Goal: Transaction & Acquisition: Purchase product/service

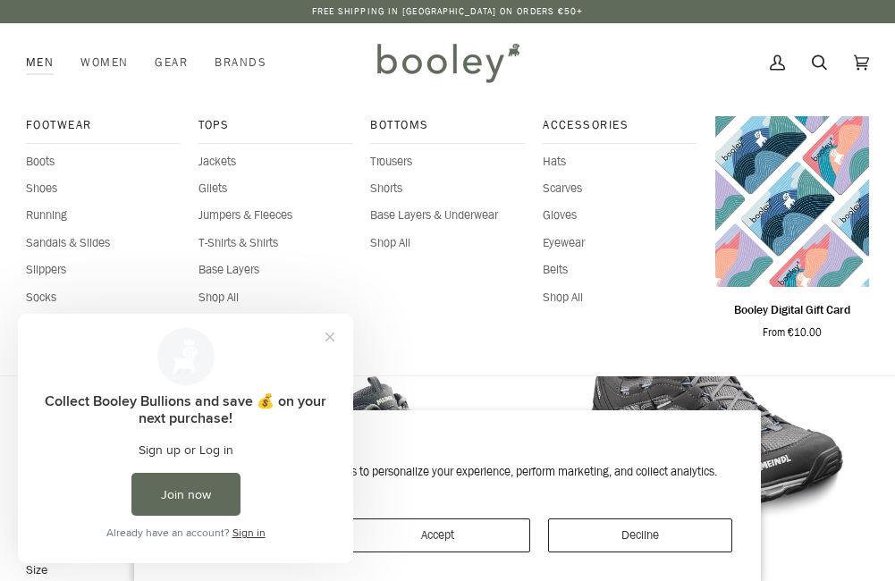
click at [34, 53] on link "Men" at bounding box center [46, 62] width 41 height 79
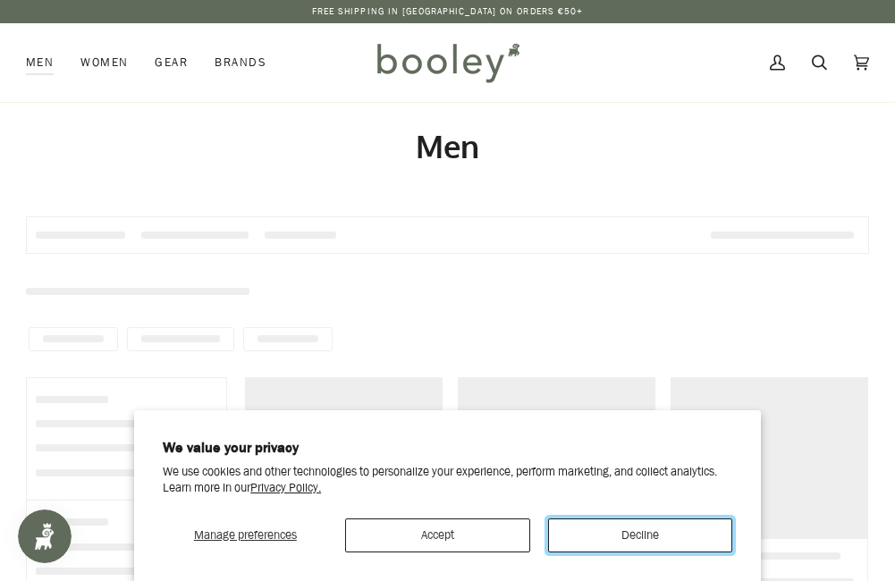
click at [630, 534] on button "Decline" at bounding box center [640, 535] width 184 height 34
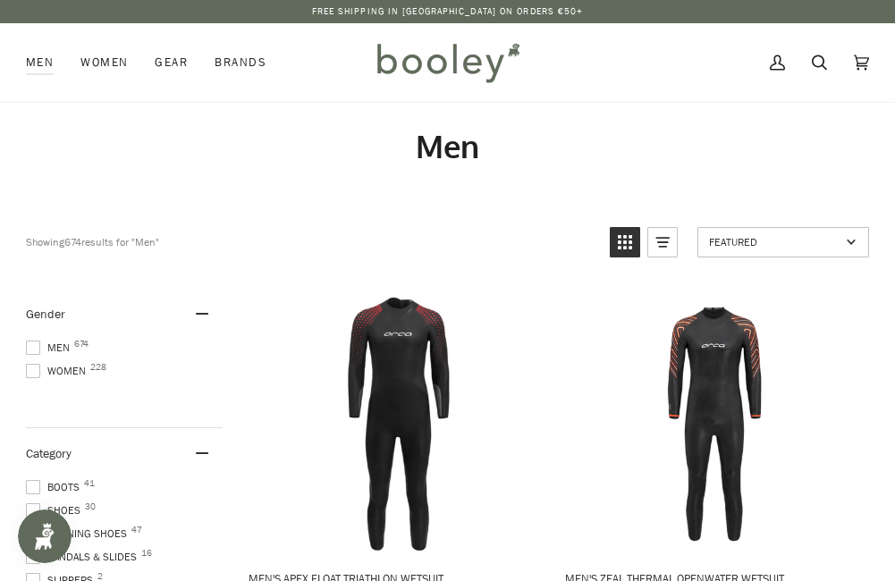
click at [29, 343] on span at bounding box center [33, 348] width 14 height 14
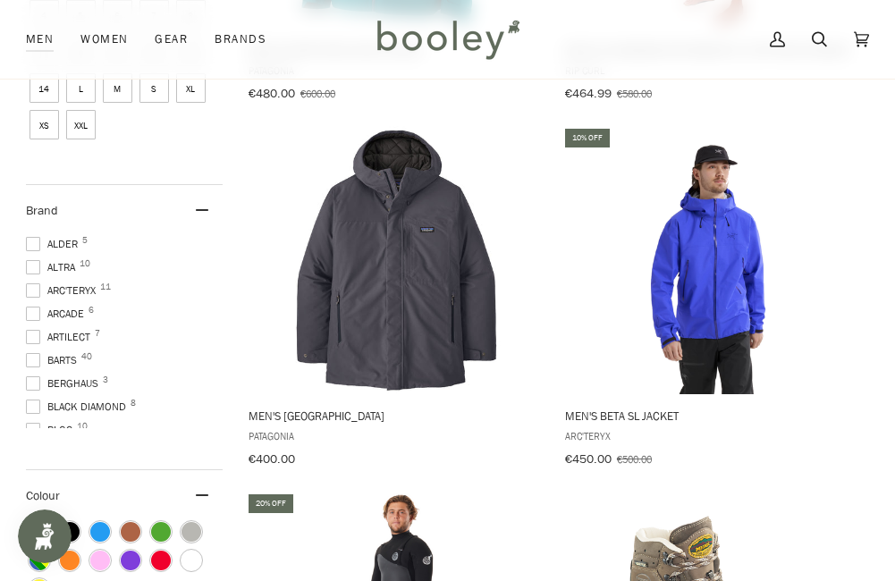
click at [37, 330] on span at bounding box center [33, 337] width 14 height 14
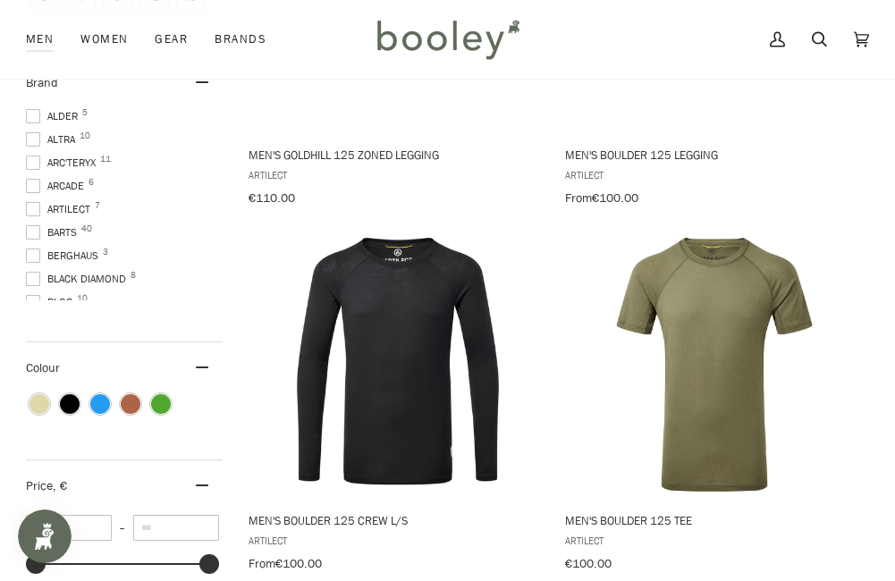
click at [35, 202] on span at bounding box center [33, 209] width 14 height 14
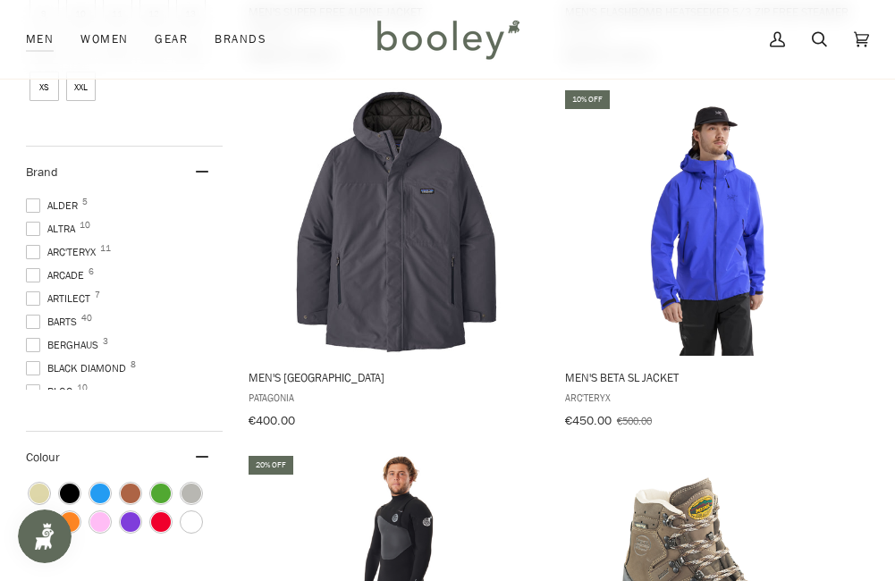
click at [38, 362] on span at bounding box center [33, 368] width 14 height 14
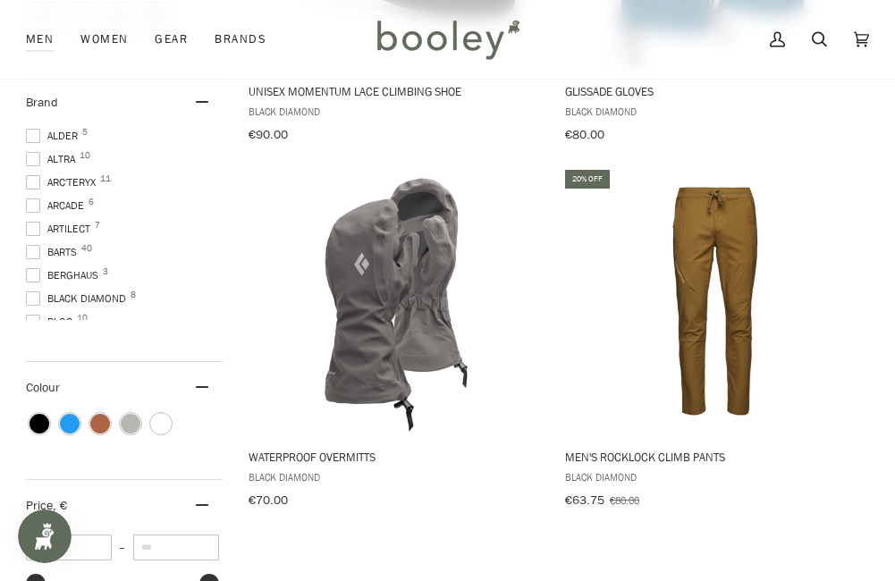
scroll to position [763, 0]
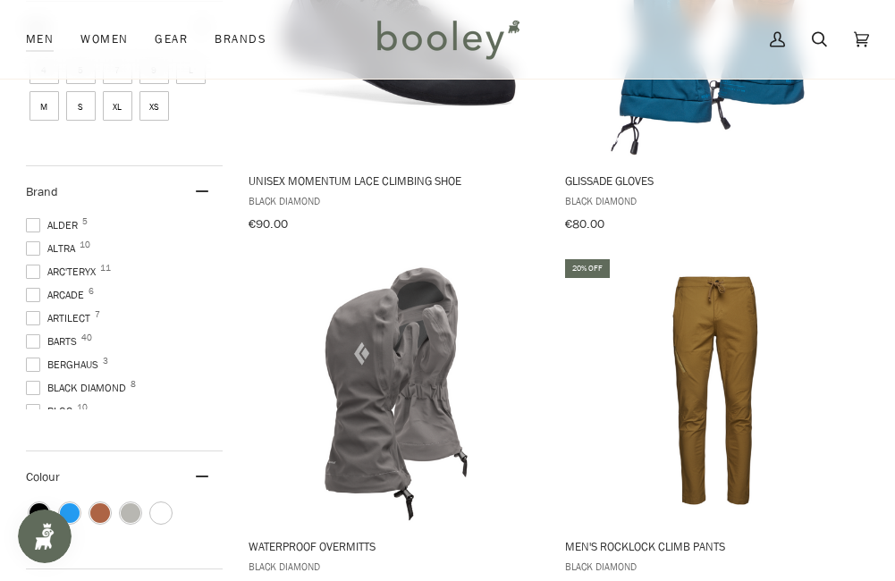
click at [31, 381] on span at bounding box center [33, 388] width 14 height 14
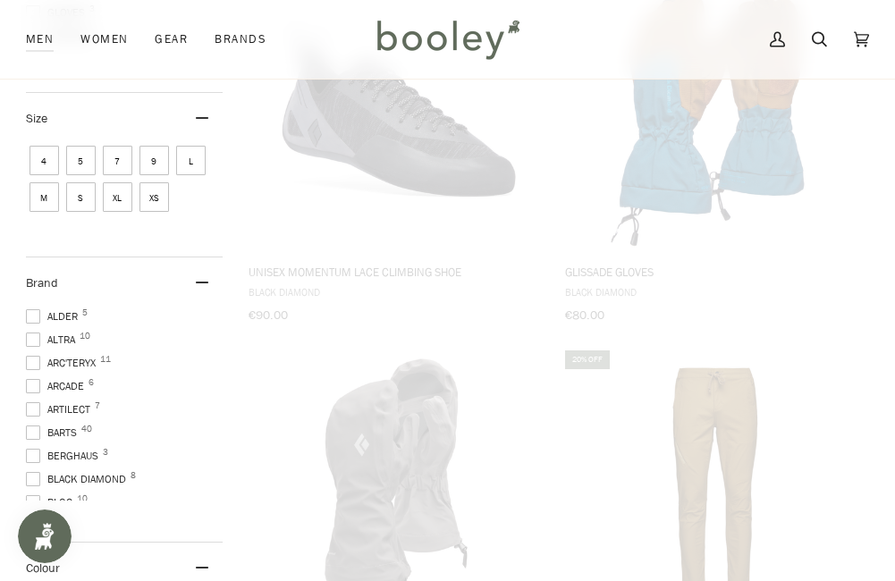
scroll to position [408, 0]
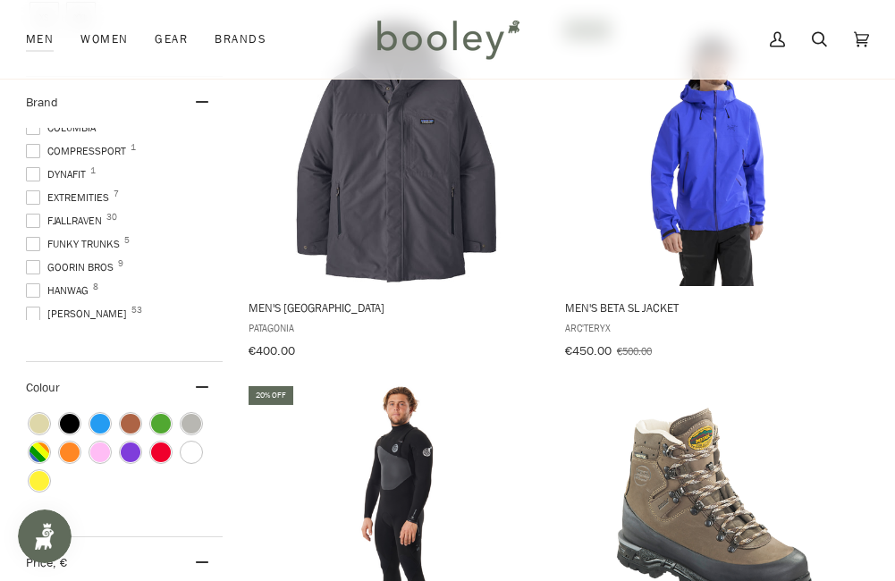
scroll to position [268, 0]
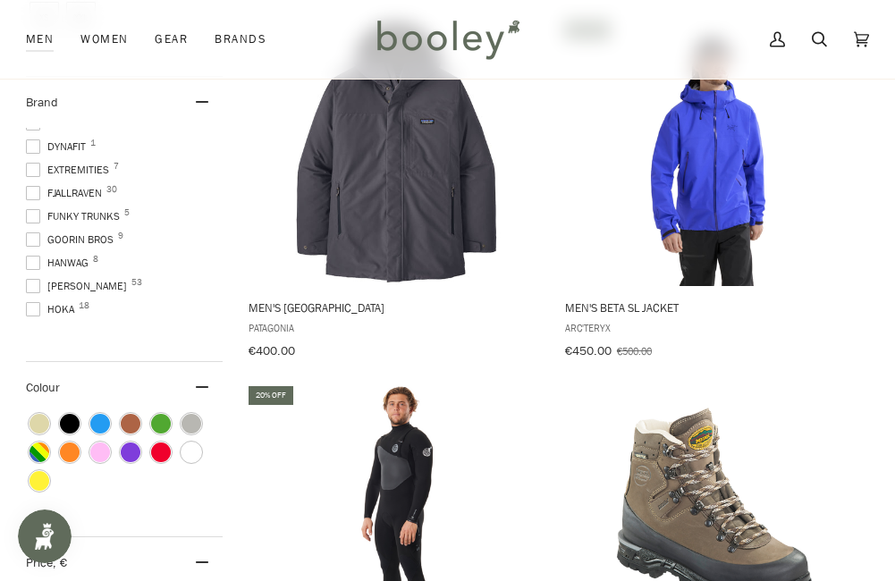
click at [35, 187] on span at bounding box center [33, 193] width 14 height 14
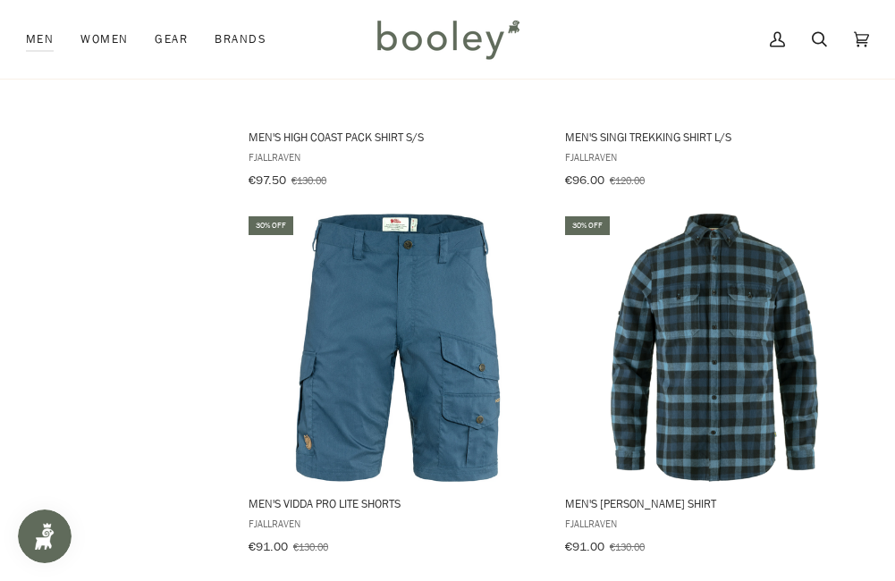
scroll to position [3397, 0]
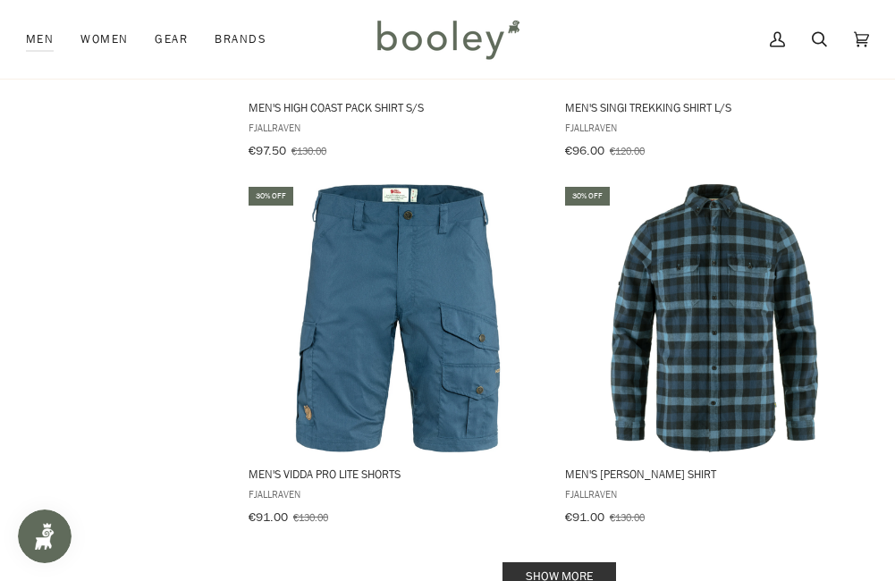
click at [571, 562] on link "Show more" at bounding box center [559, 576] width 114 height 28
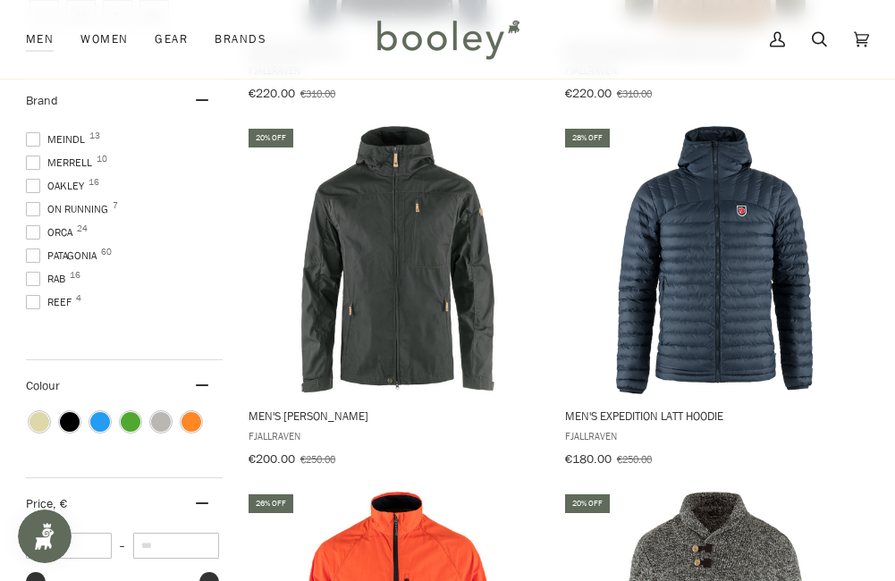
scroll to position [626, 0]
click at [31, 222] on span at bounding box center [33, 229] width 14 height 14
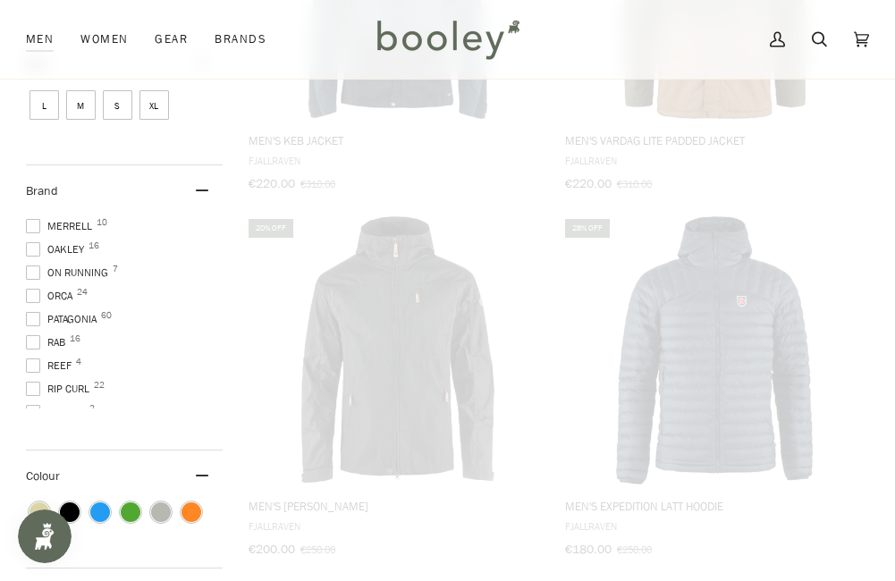
scroll to position [533, 0]
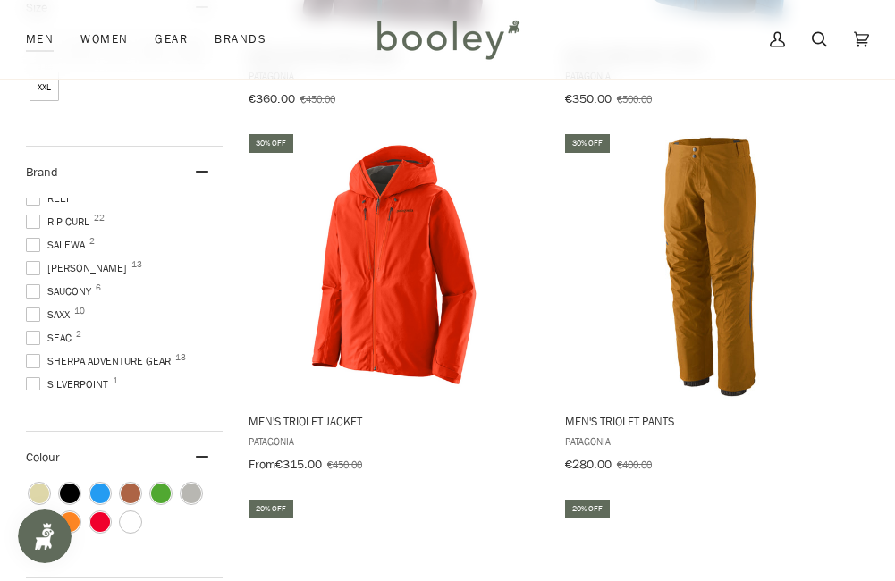
scroll to position [805, 0]
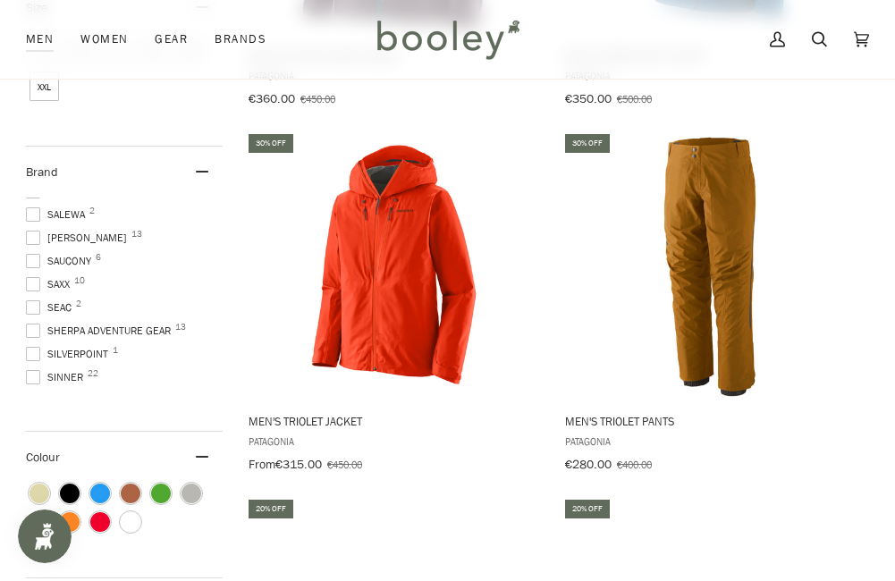
click at [33, 277] on span at bounding box center [33, 284] width 14 height 14
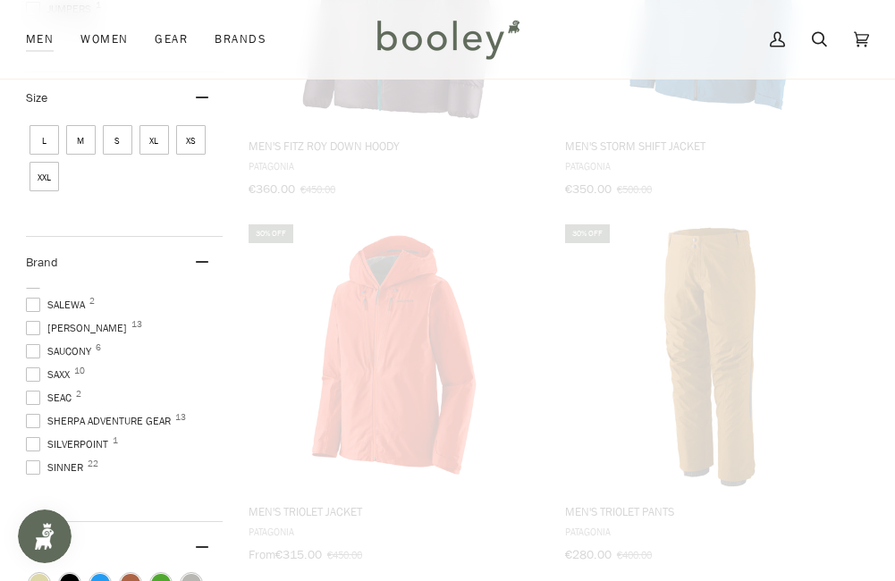
scroll to position [527, 0]
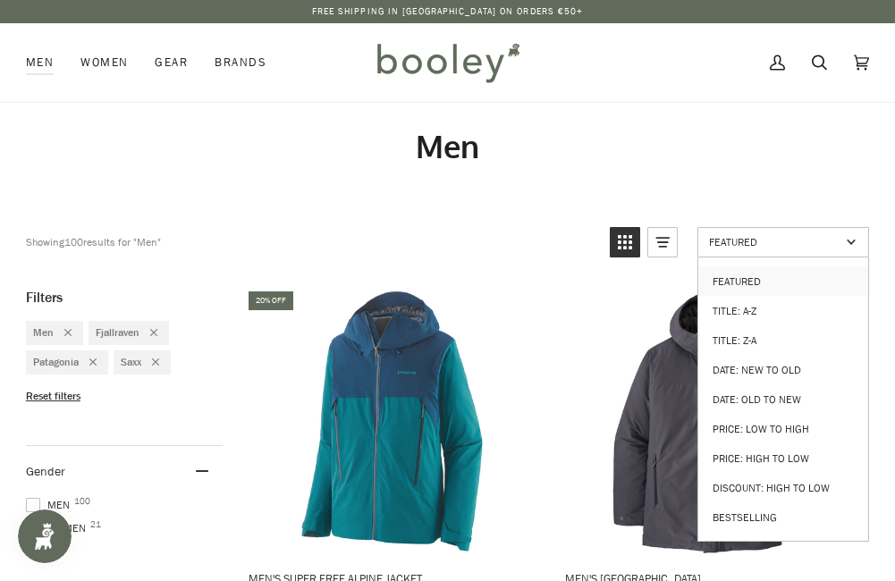
click at [847, 240] on link "Featured" at bounding box center [783, 242] width 172 height 30
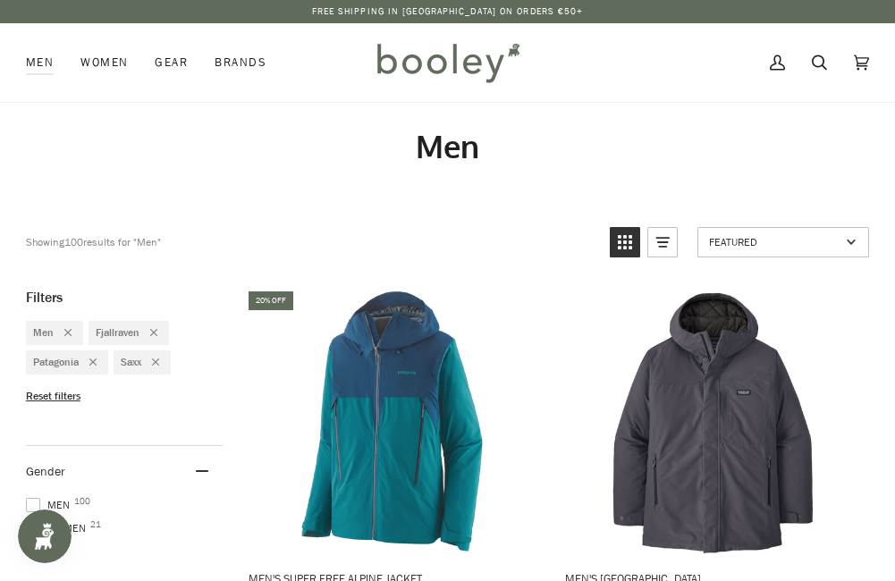
click at [847, 243] on link "Featured" at bounding box center [783, 242] width 172 height 30
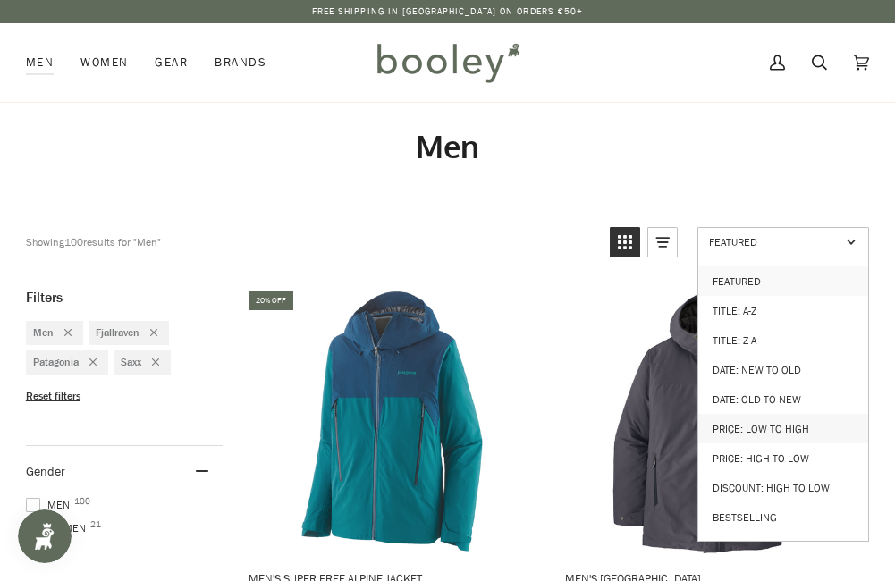
click at [776, 414] on link "Price: Low to High" at bounding box center [783, 428] width 170 height 29
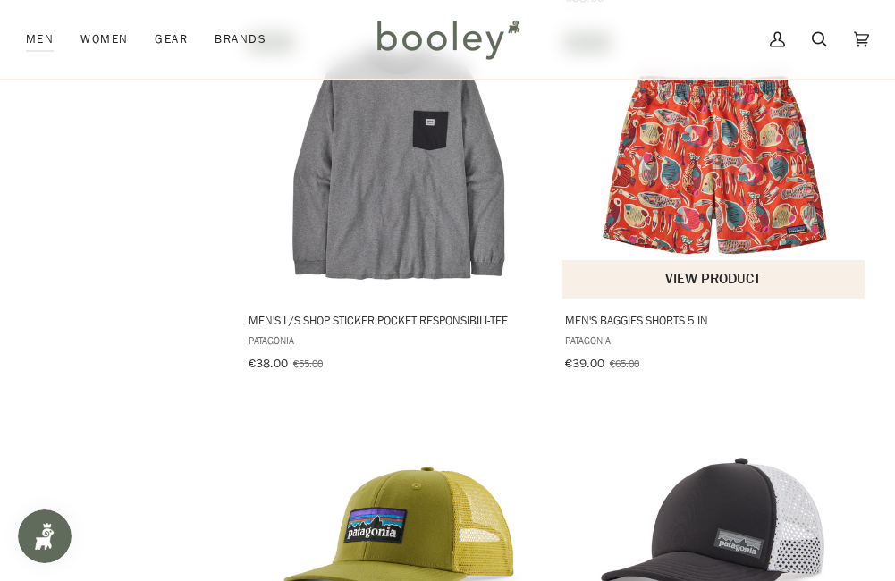
scroll to position [3218, 0]
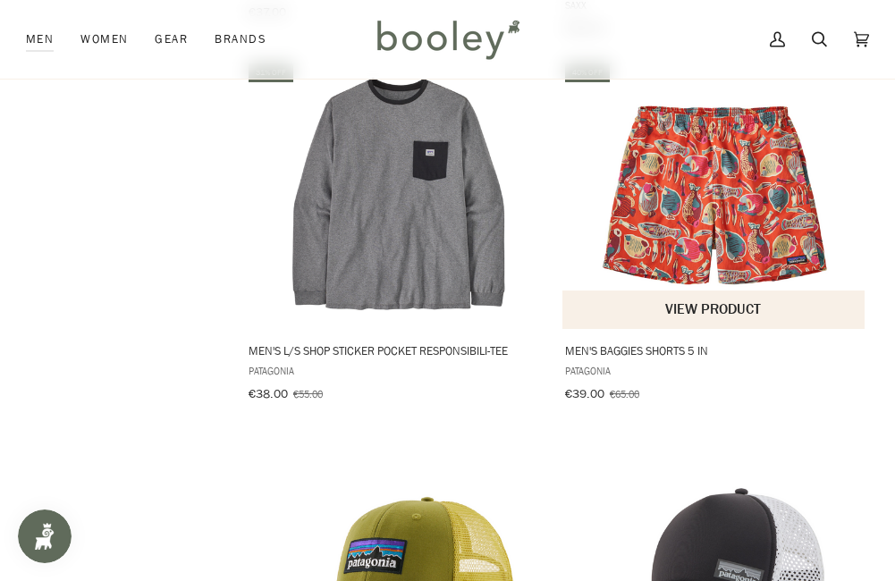
click at [738, 179] on img "Men's Baggies Shorts 5 in" at bounding box center [714, 195] width 268 height 268
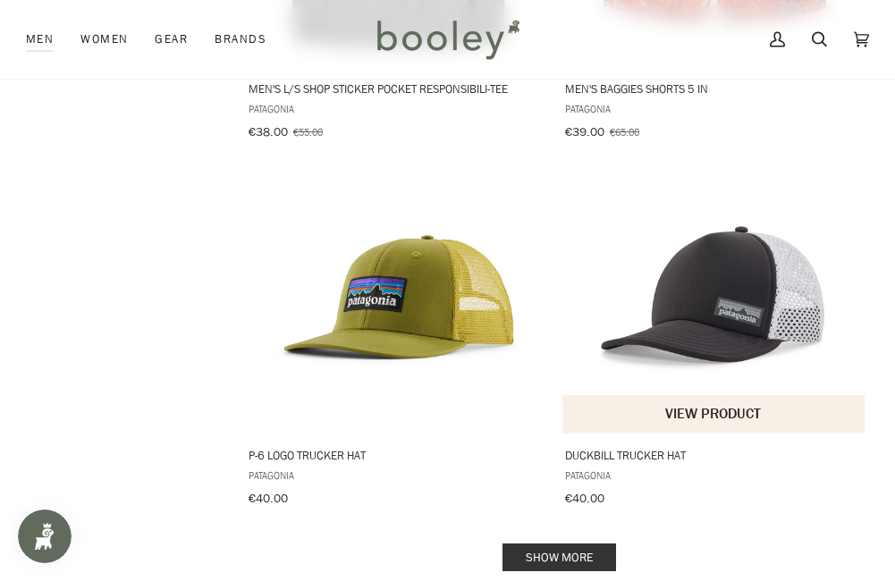
scroll to position [3486, 0]
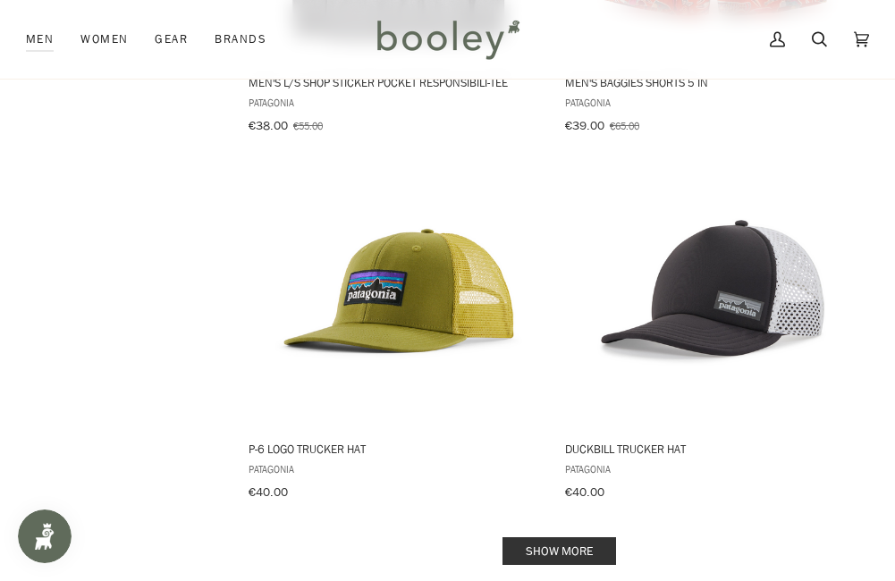
click at [596, 537] on link "Show more" at bounding box center [559, 551] width 114 height 28
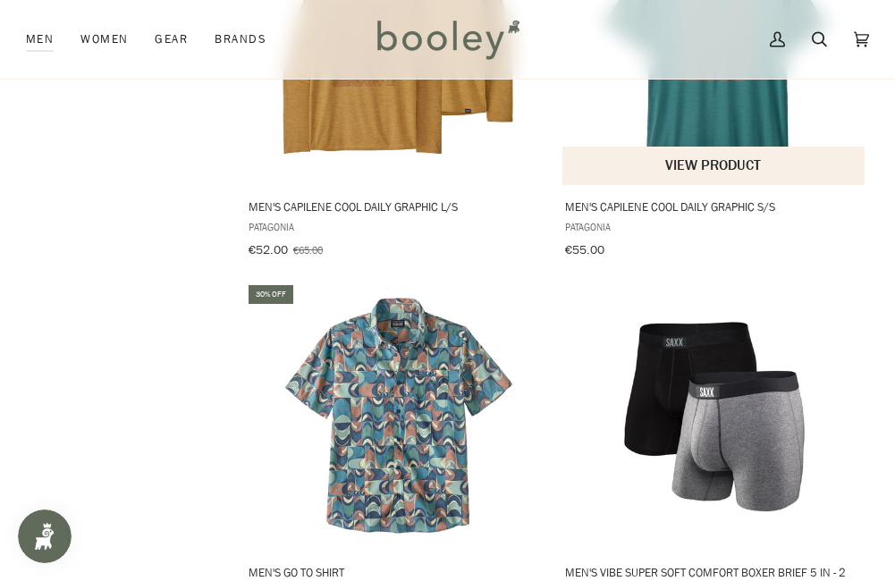
scroll to position [7151, 0]
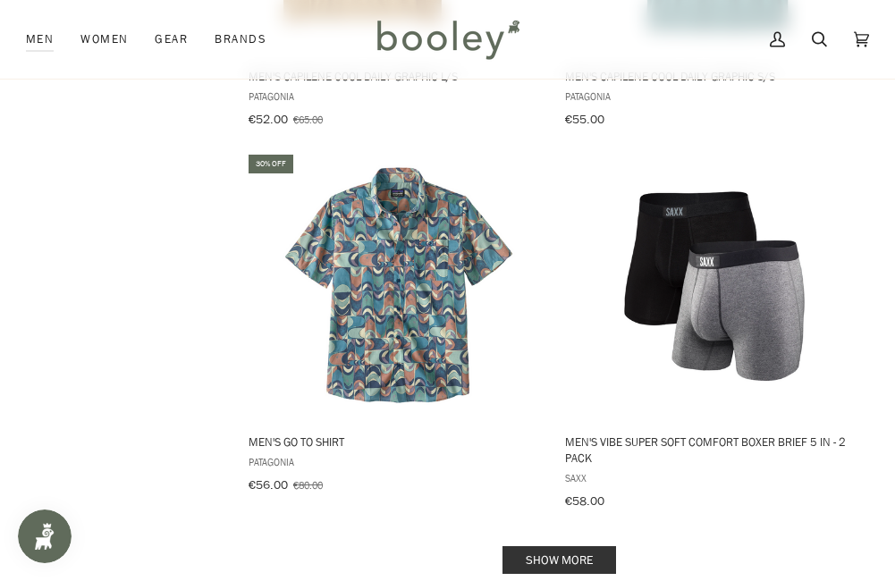
click at [569, 546] on link "Show more" at bounding box center [559, 560] width 114 height 28
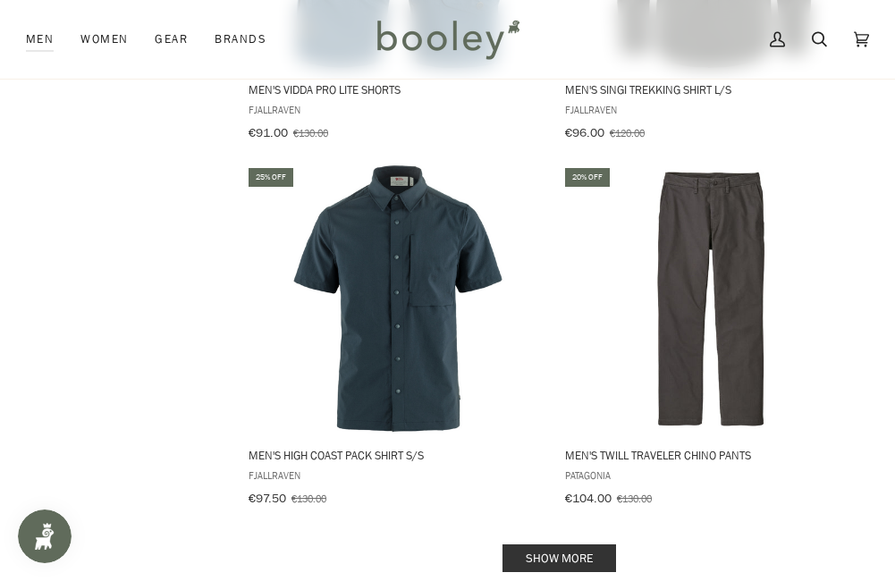
scroll to position [10906, 0]
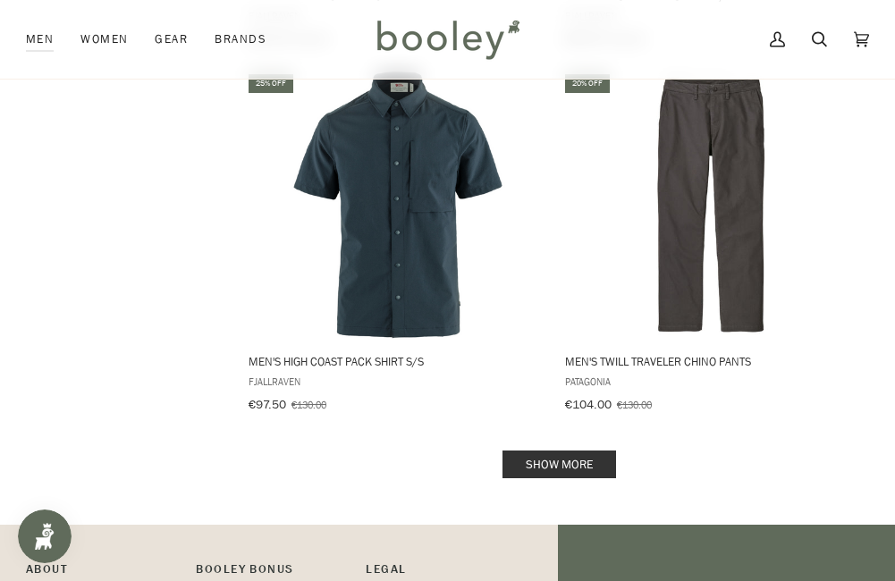
click at [566, 451] on link "Show more" at bounding box center [559, 465] width 114 height 28
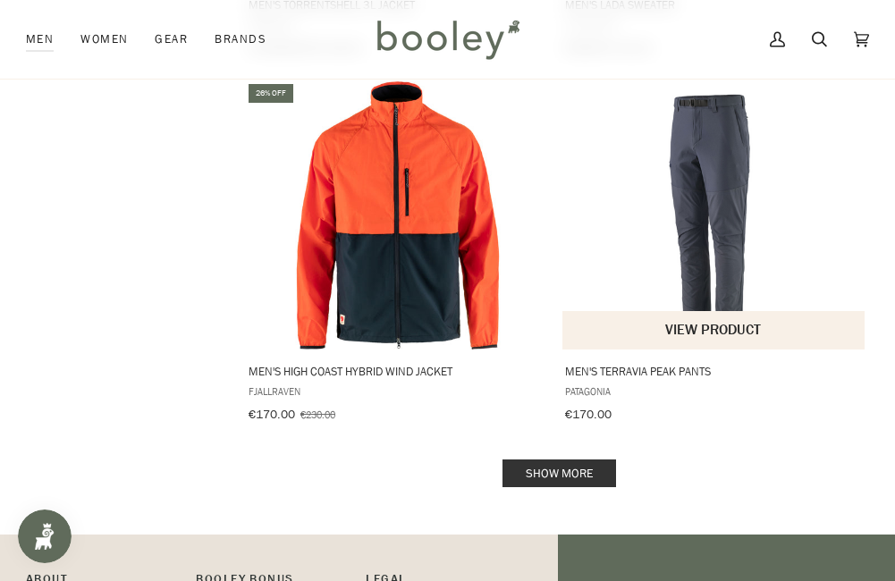
scroll to position [14571, 0]
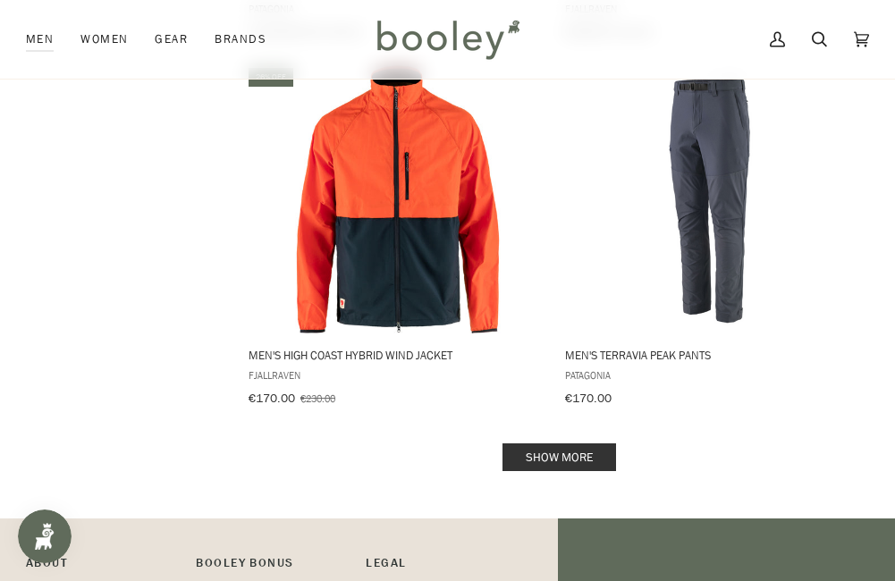
click at [569, 443] on link "Show more" at bounding box center [559, 457] width 114 height 28
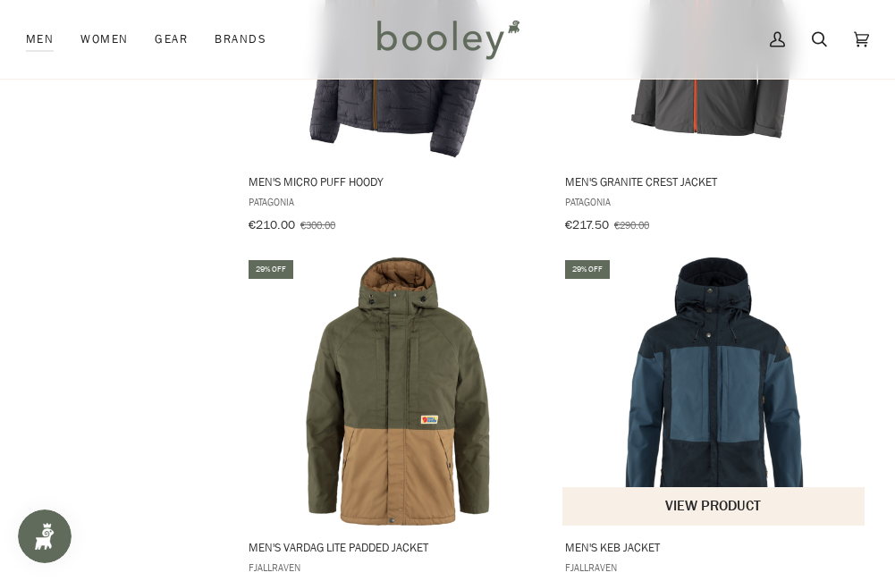
scroll to position [16180, 0]
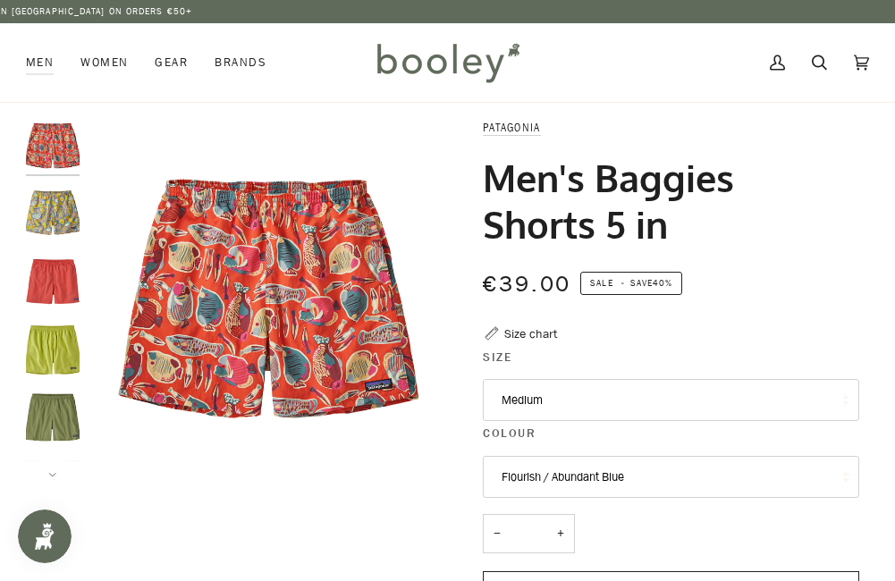
click at [46, 408] on img "Patagonia Men's Baggies Shorts 5 in Buckhorn Green - Booley Galway" at bounding box center [53, 419] width 54 height 54
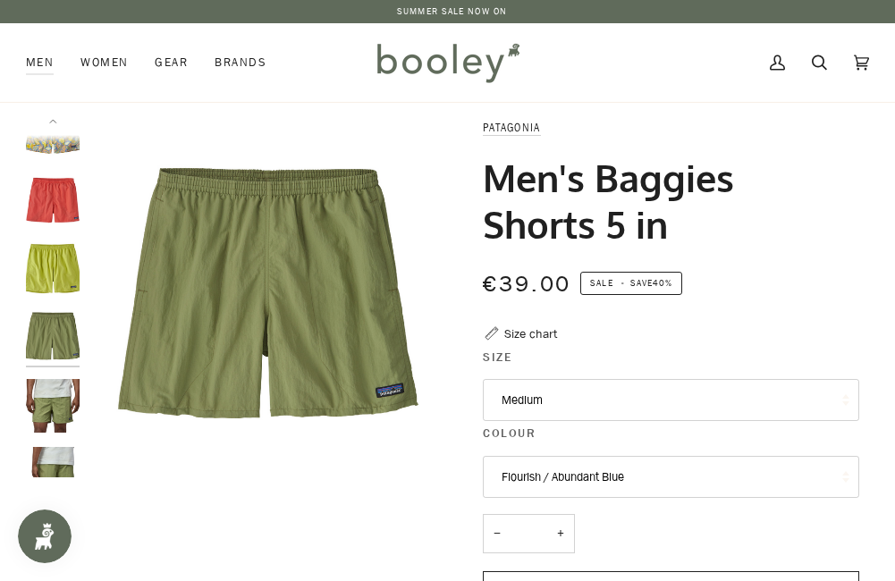
scroll to position [119, 0]
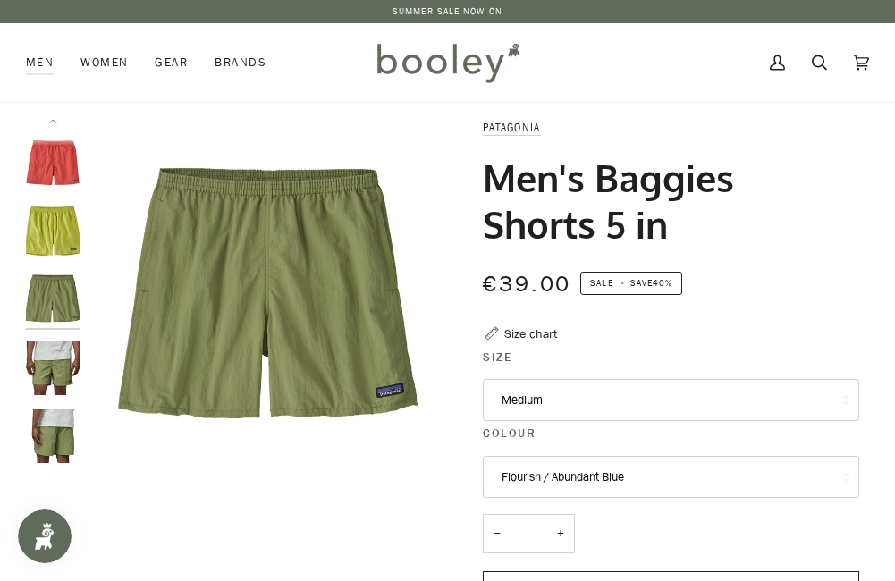
click at [601, 394] on button "Medium" at bounding box center [671, 400] width 376 height 43
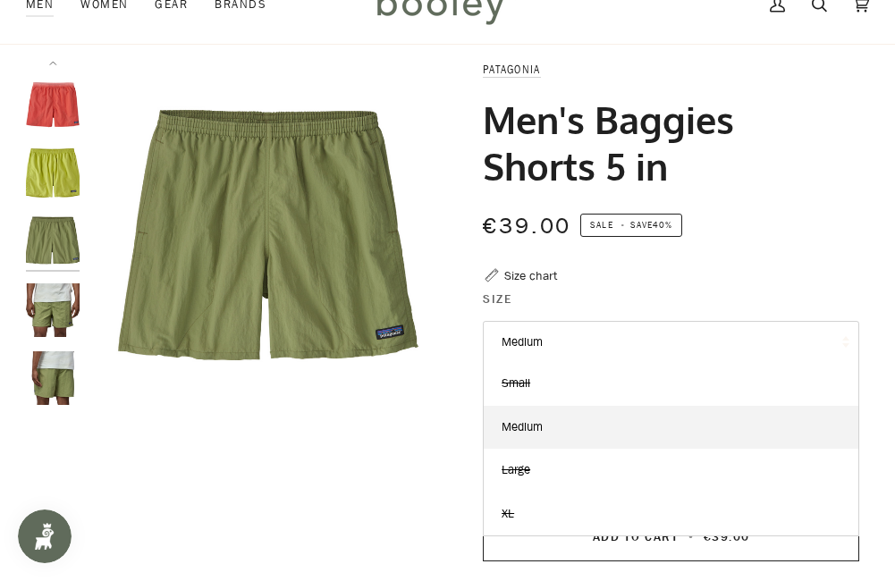
scroll to position [89, 0]
